Goal: Navigation & Orientation: Find specific page/section

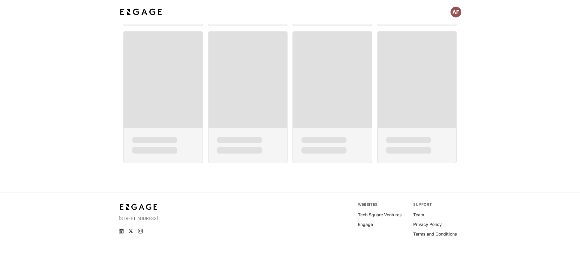
scroll to position [50, 0]
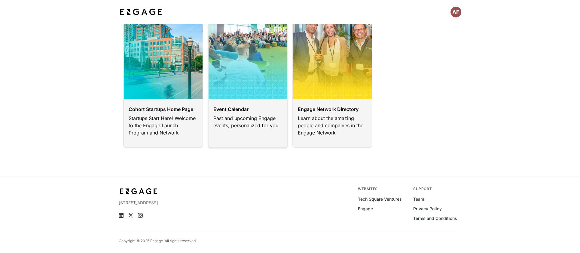
click at [235, 118] on link at bounding box center [248, 74] width 80 height 145
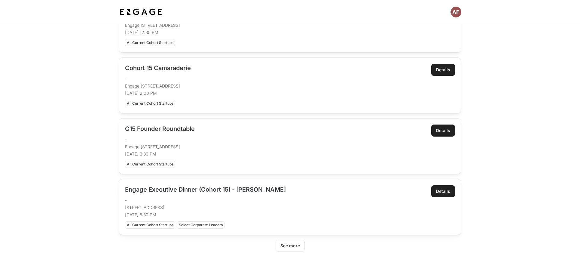
scroll to position [222, 0]
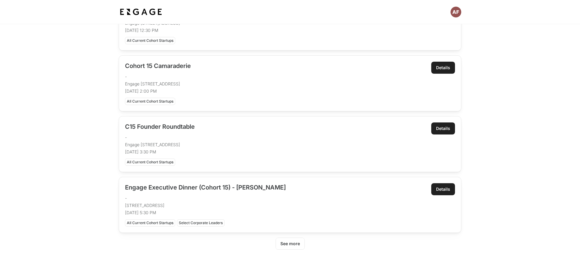
click at [439, 187] on div "Details" at bounding box center [443, 189] width 14 height 6
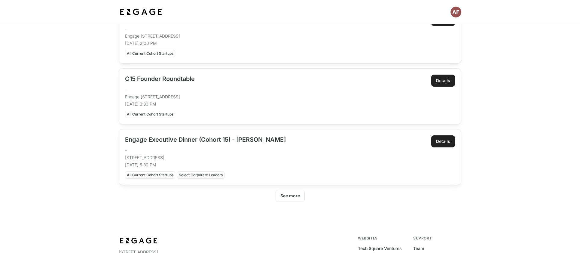
scroll to position [268, 0]
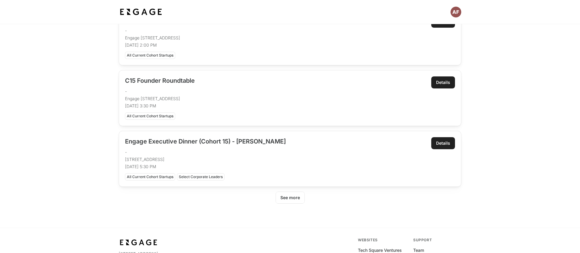
click at [294, 196] on div "See more" at bounding box center [290, 197] width 20 height 6
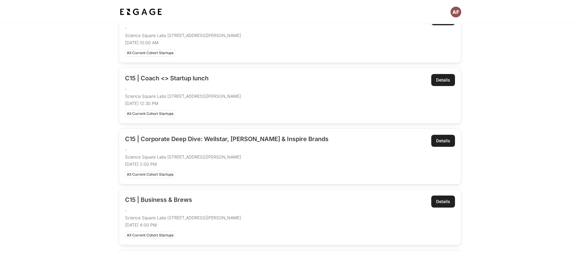
scroll to position [452, 0]
click at [440, 200] on div "Details" at bounding box center [443, 202] width 14 height 6
